Goal: Find contact information: Find contact information

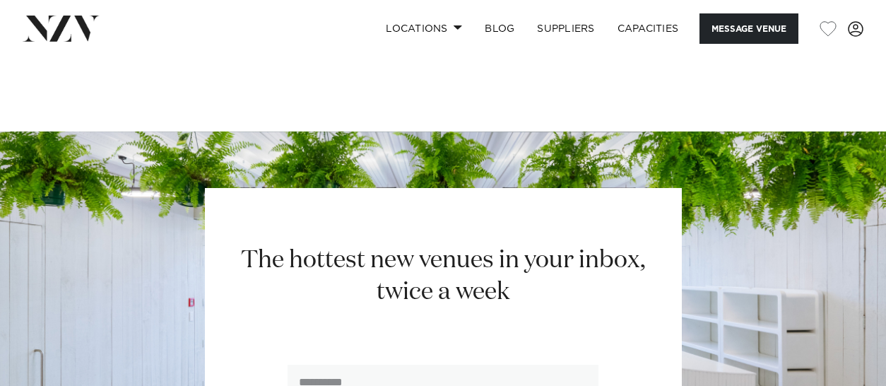
scroll to position [2054, 0]
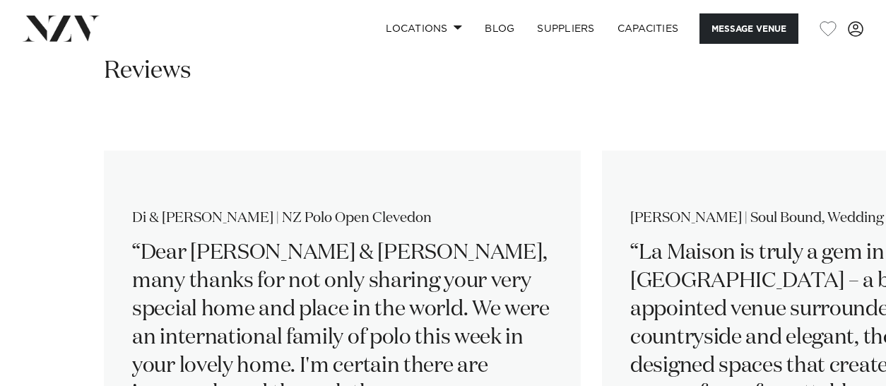
scroll to position [2022, 0]
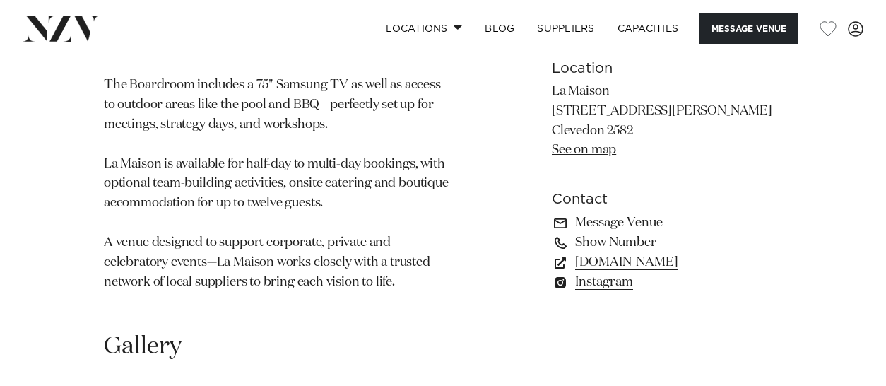
scroll to position [908, 0]
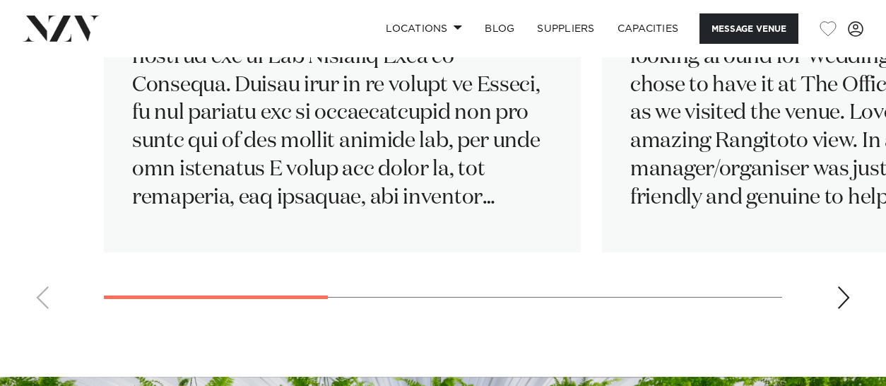
scroll to position [2322, 0]
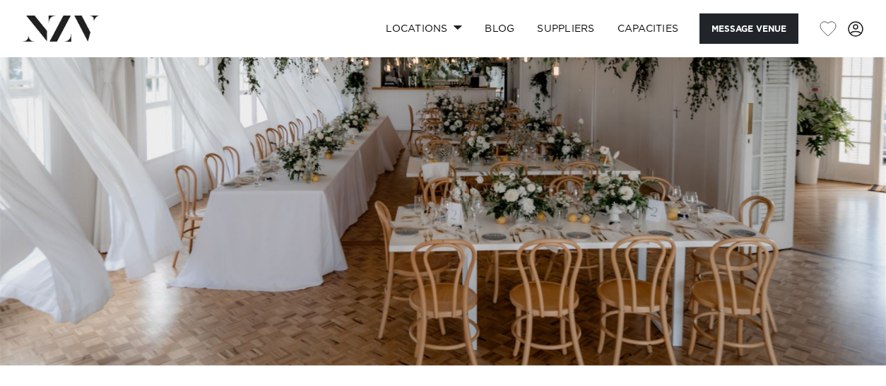
scroll to position [403, 0]
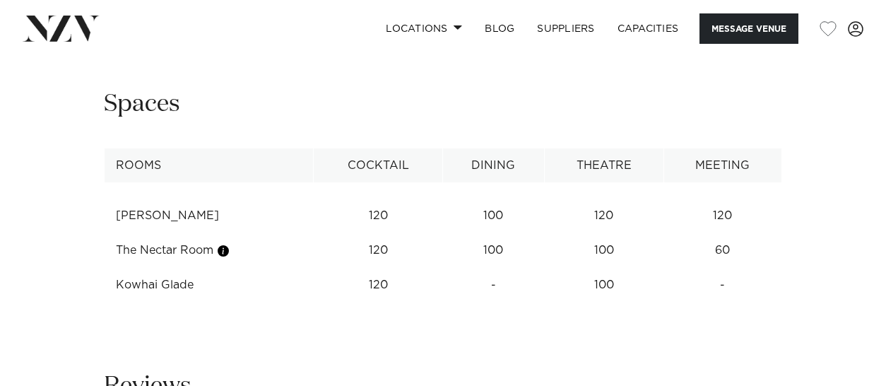
scroll to position [2111, 0]
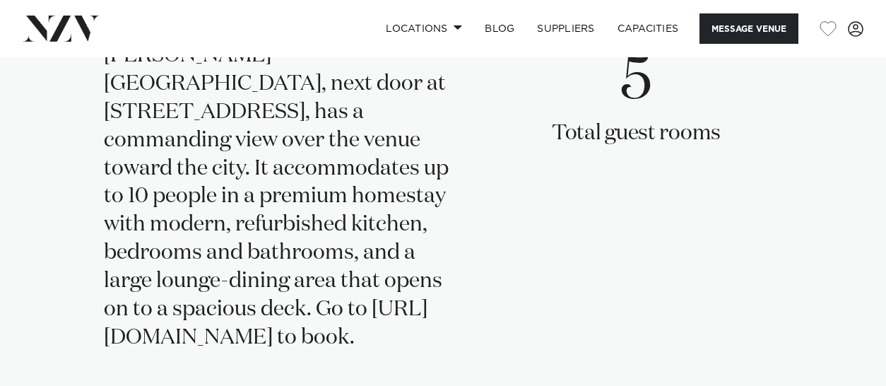
scroll to position [3166, 0]
